Goal: Task Accomplishment & Management: Complete application form

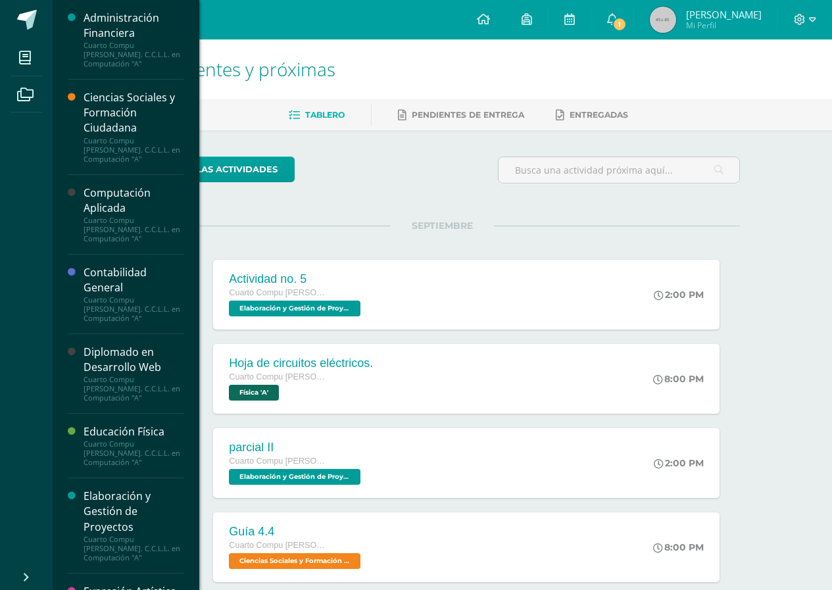
click at [133, 205] on div "Computación Aplicada" at bounding box center [134, 201] width 100 height 30
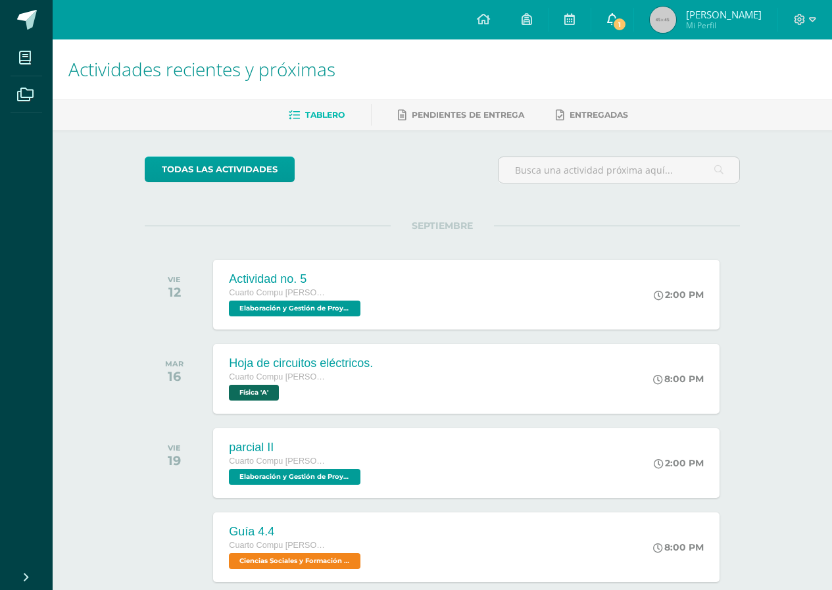
click at [628, 11] on link "1" at bounding box center [613, 19] width 42 height 39
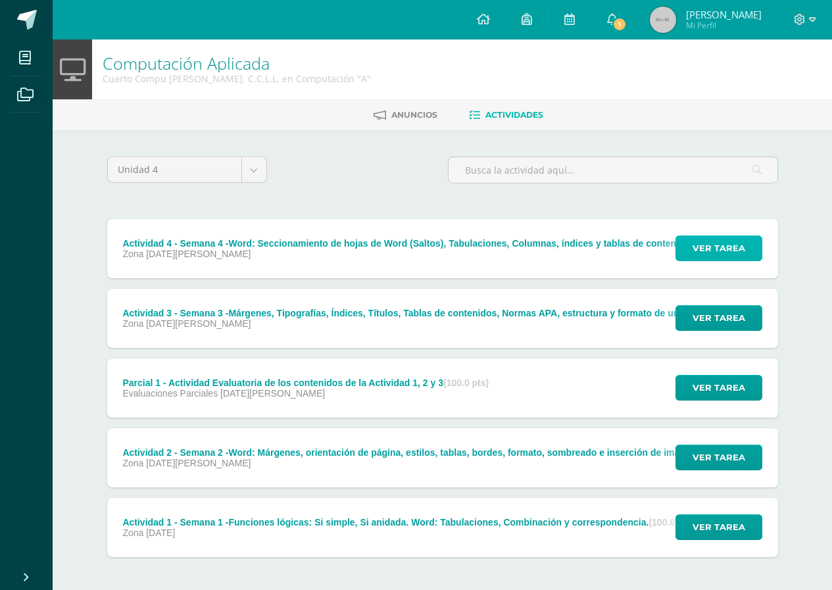
click at [701, 244] on span "Ver tarea" at bounding box center [719, 248] width 53 height 24
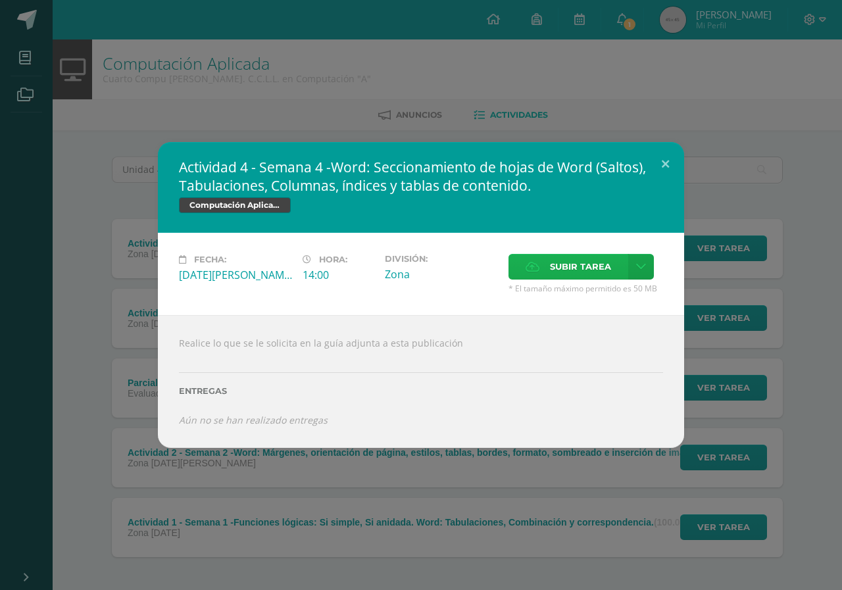
click at [541, 274] on label "Subir tarea" at bounding box center [569, 267] width 120 height 26
click at [0, 0] on input "Subir tarea" at bounding box center [0, 0] width 0 height 0
click at [541, 274] on label "Subir tarea" at bounding box center [569, 267] width 120 height 26
click at [0, 0] on input "Subir tarea" at bounding box center [0, 0] width 0 height 0
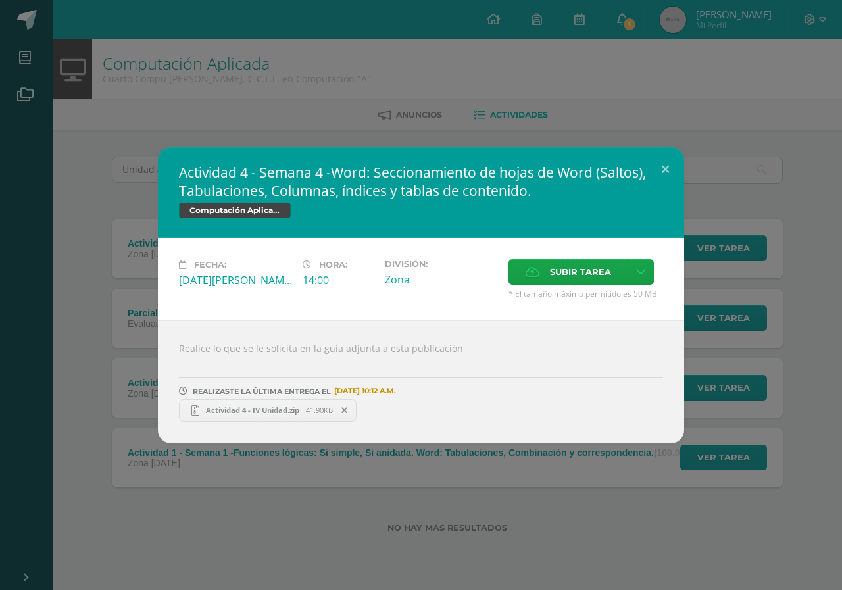
click at [205, 427] on div "Realice lo que se le solicita en la guía adjunta a esta publicación REALIZASTE …" at bounding box center [421, 381] width 526 height 123
click at [660, 168] on button at bounding box center [666, 169] width 38 height 45
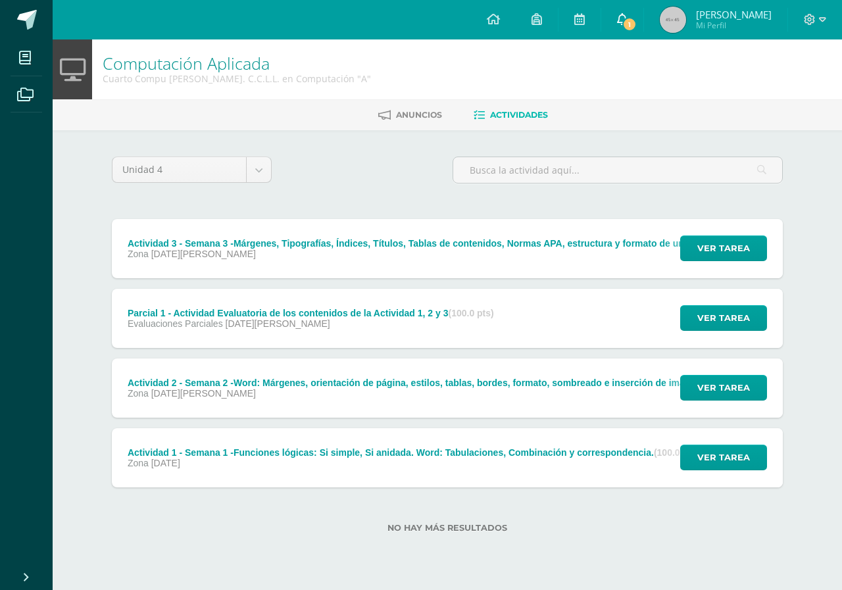
click at [637, 18] on span "1" at bounding box center [629, 24] width 14 height 14
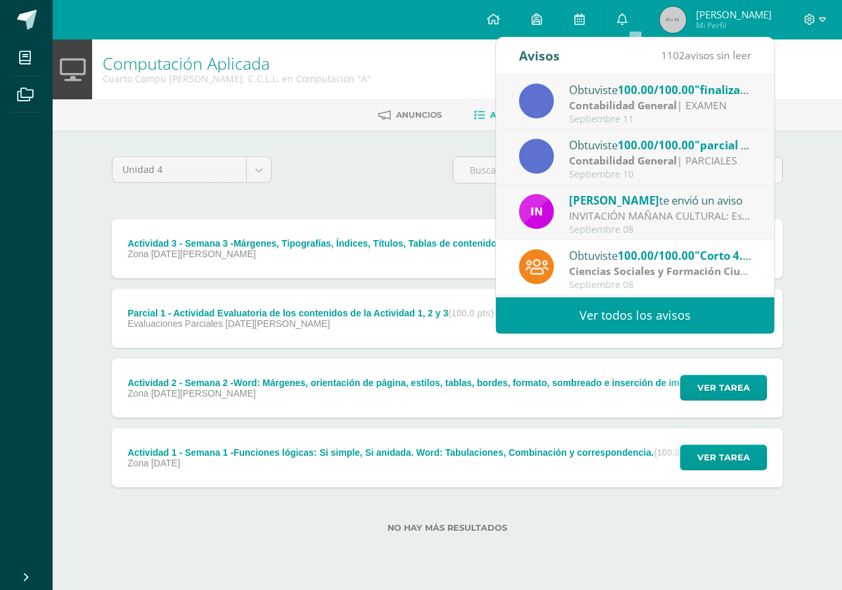
click at [624, 101] on strong "Contabilidad General" at bounding box center [623, 105] width 108 height 14
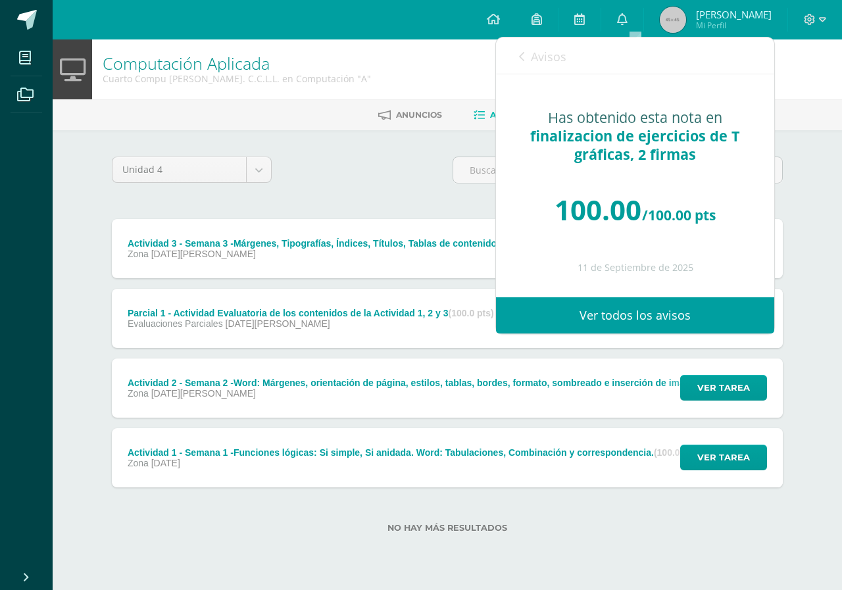
click at [547, 63] on span "Avisos" at bounding box center [549, 57] width 36 height 16
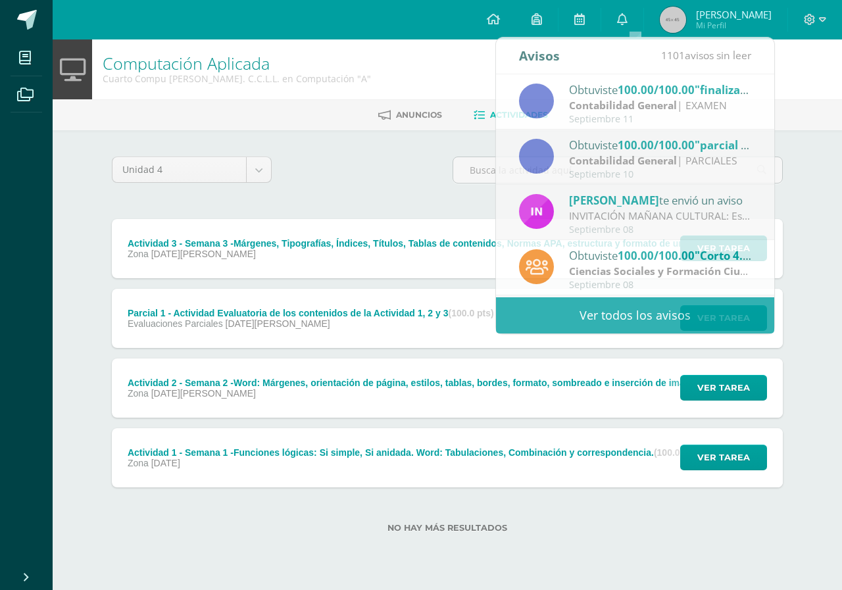
click at [422, 184] on div "Unidad 4 Unidad 1 Unidad 2 Unidad 3 Unidad 4" at bounding box center [448, 176] width 682 height 38
